Goal: Find specific page/section: Find specific page/section

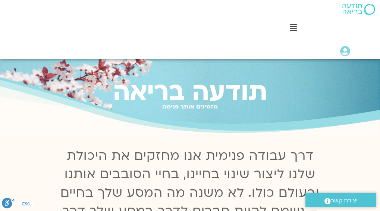
click at [241, 49] on link "ההקלטות שלי" at bounding box center [296, 56] width 161 height 14
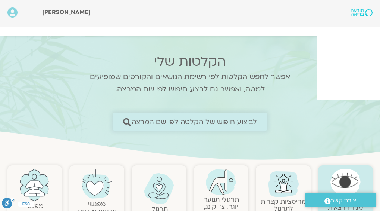
click at [214, 125] on span "לביצוע חיפוש של הקלטה לפי שם המרצה" at bounding box center [195, 122] width 126 height 8
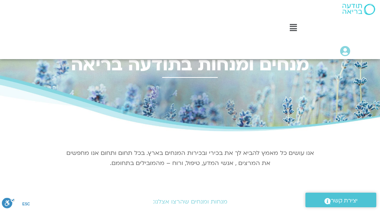
scroll to position [62, 0]
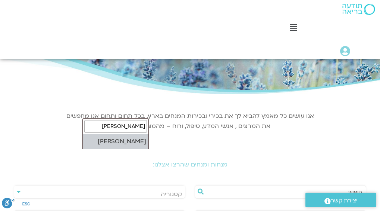
type input "רון אלון"
select select "*****"
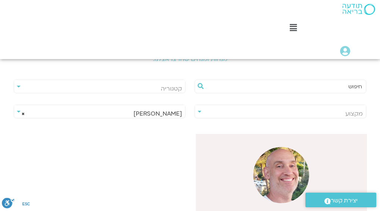
scroll to position [187, 0]
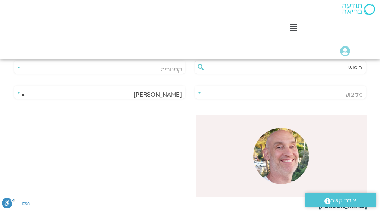
click at [272, 119] on div at bounding box center [282, 156] width 172 height 82
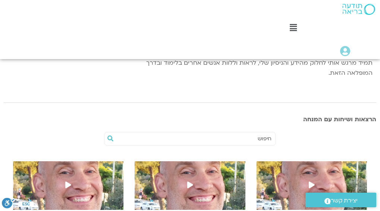
scroll to position [206, 0]
